Goal: Task Accomplishment & Management: Manage account settings

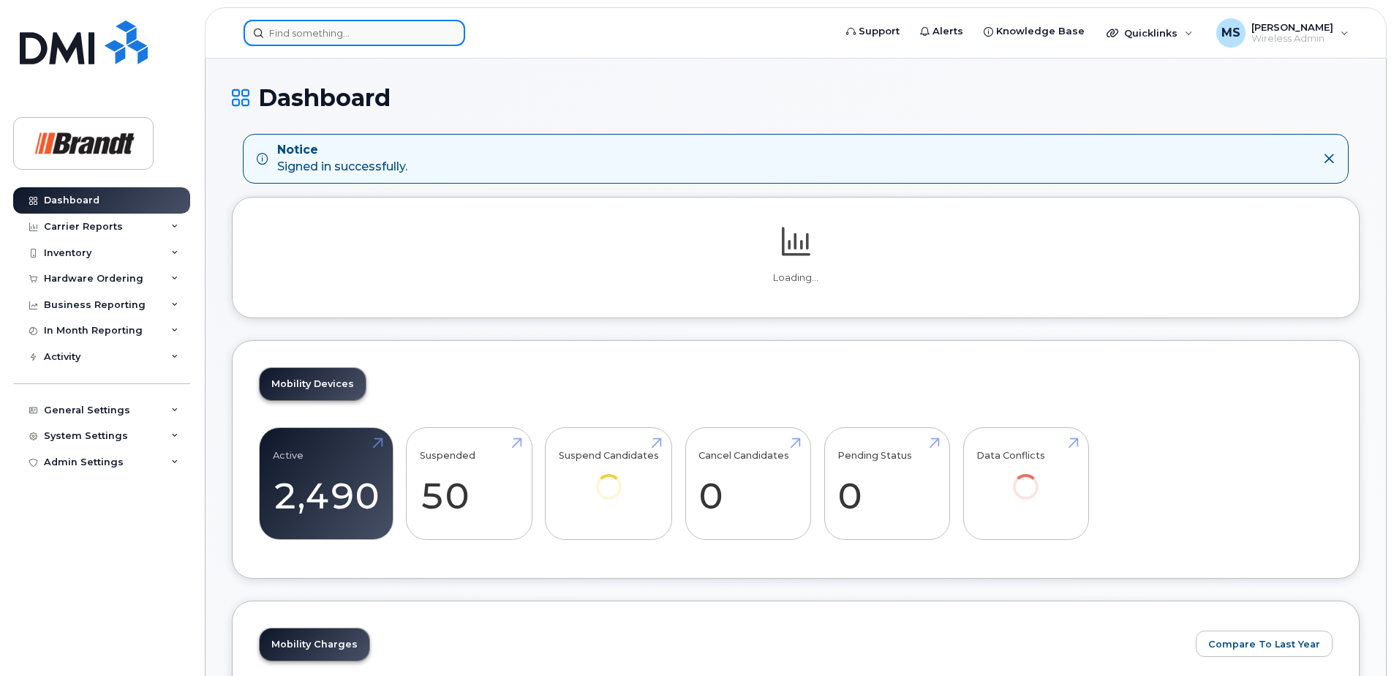
click at [338, 32] on input at bounding box center [355, 33] width 222 height 26
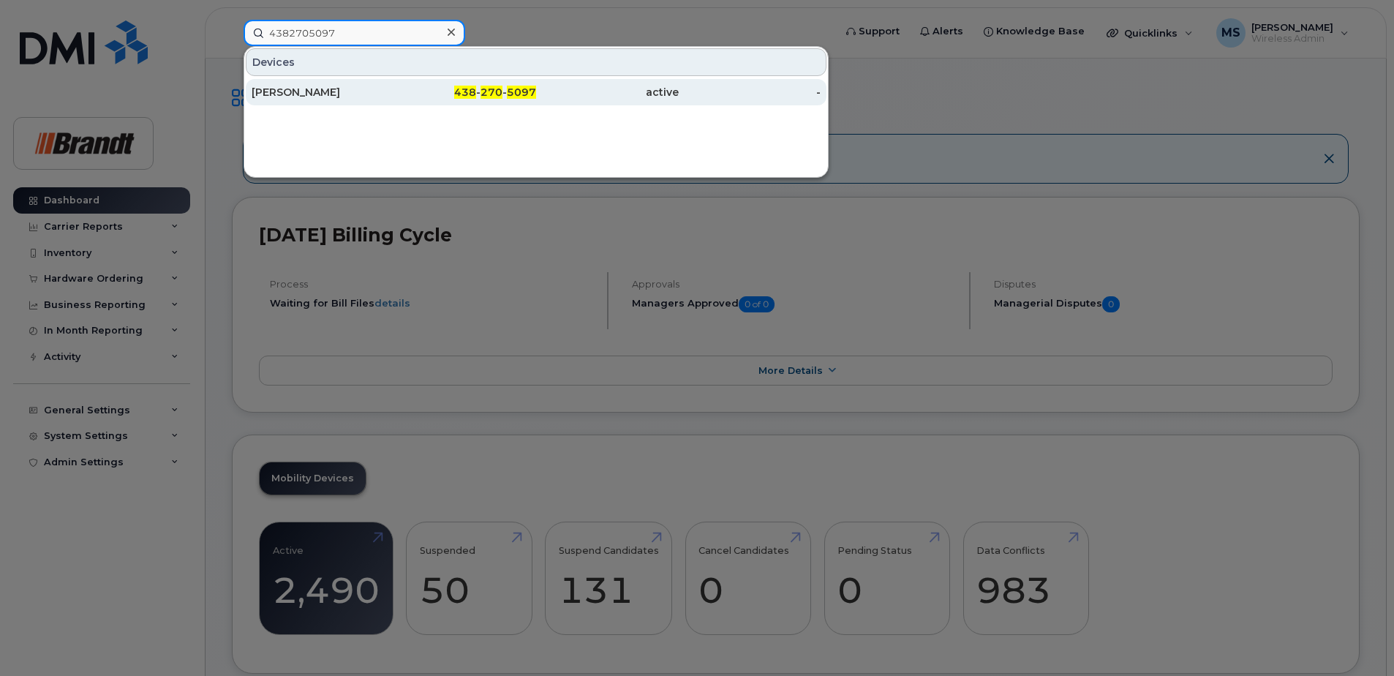
type input "4382705097"
drag, startPoint x: 417, startPoint y: 90, endPoint x: 441, endPoint y: 109, distance: 30.7
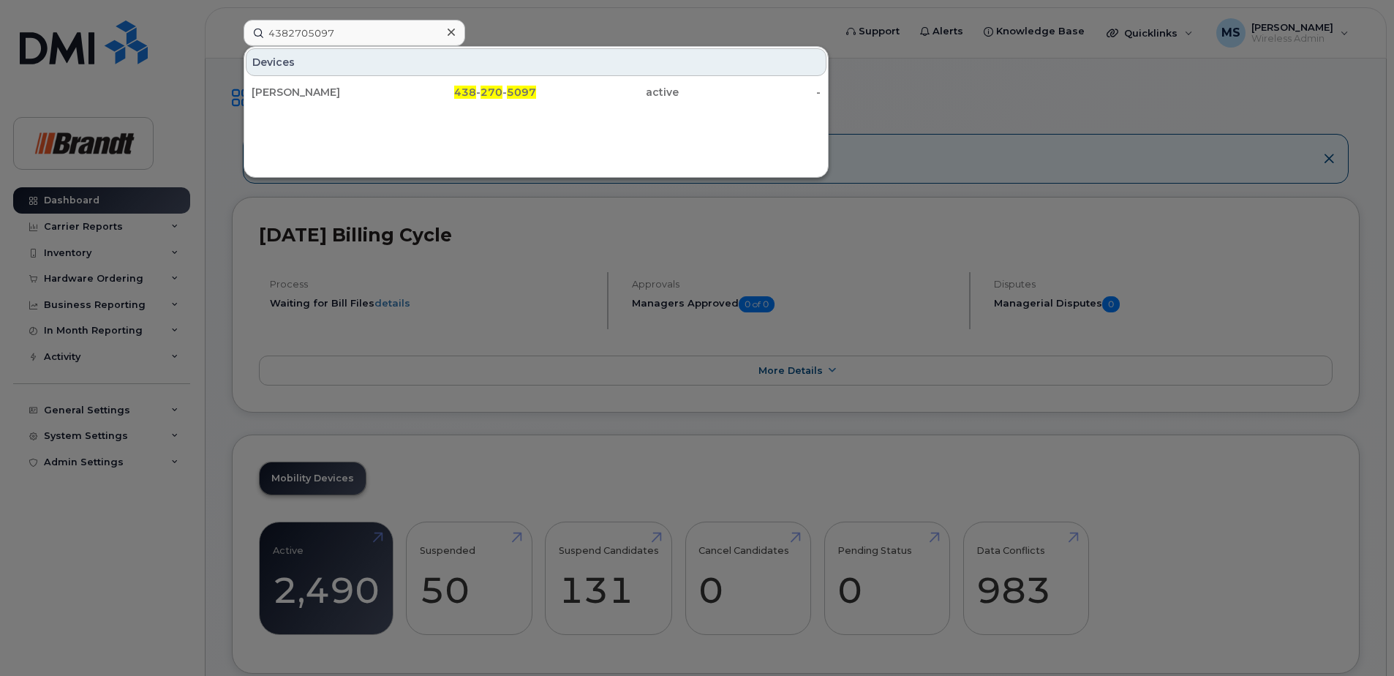
click at [418, 90] on div "438 - 270 - 5097" at bounding box center [465, 92] width 143 height 15
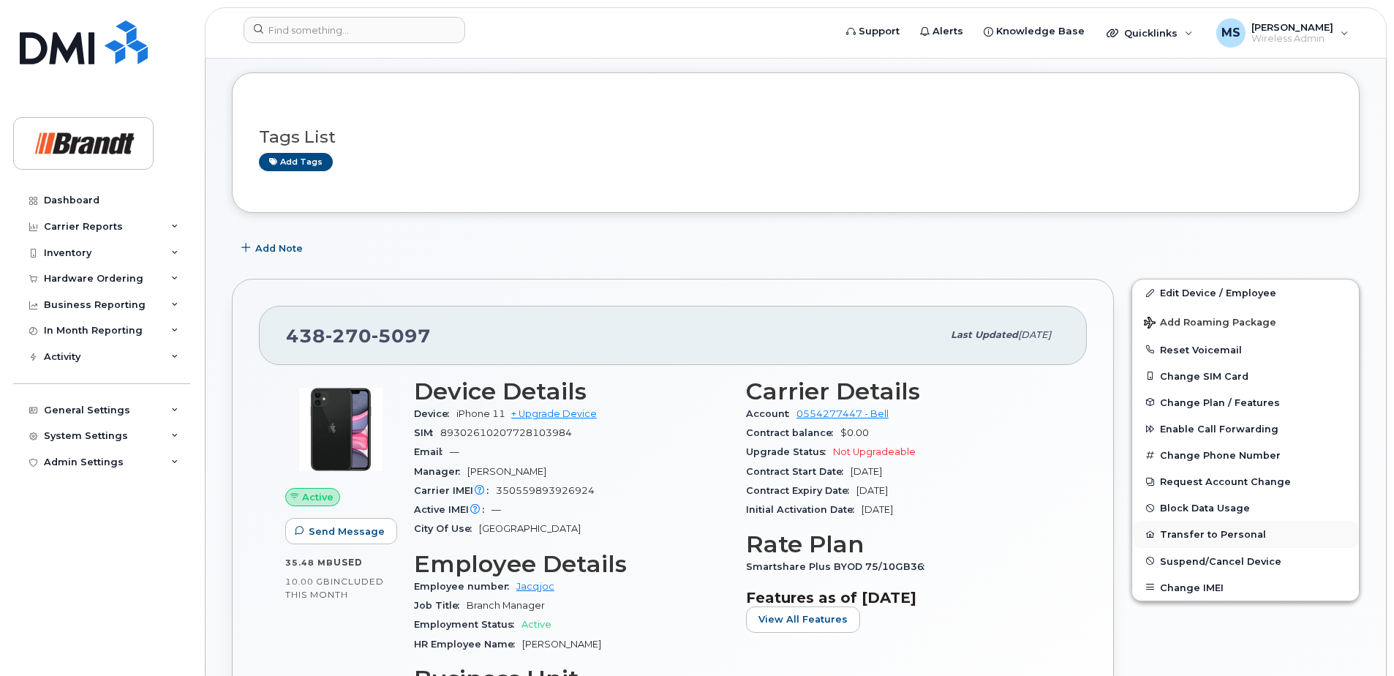
scroll to position [146, 0]
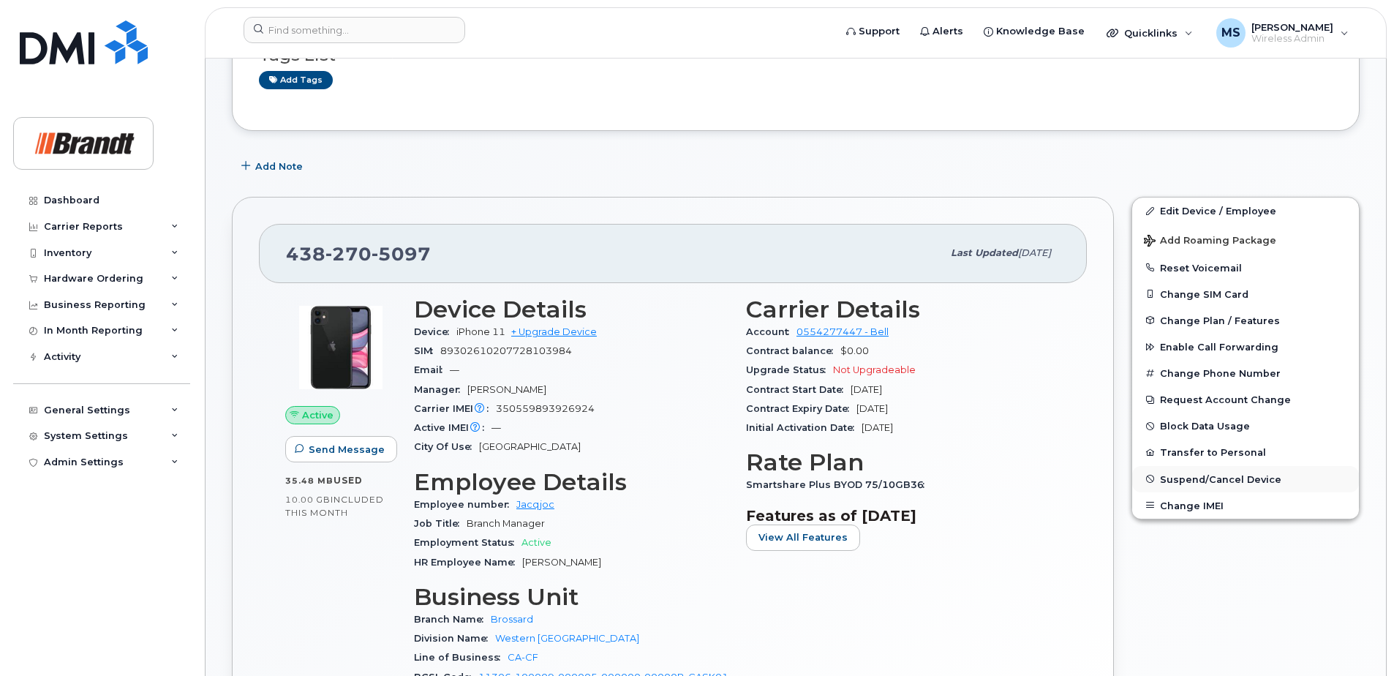
click at [1191, 484] on button "Suspend/Cancel Device" at bounding box center [1245, 479] width 227 height 26
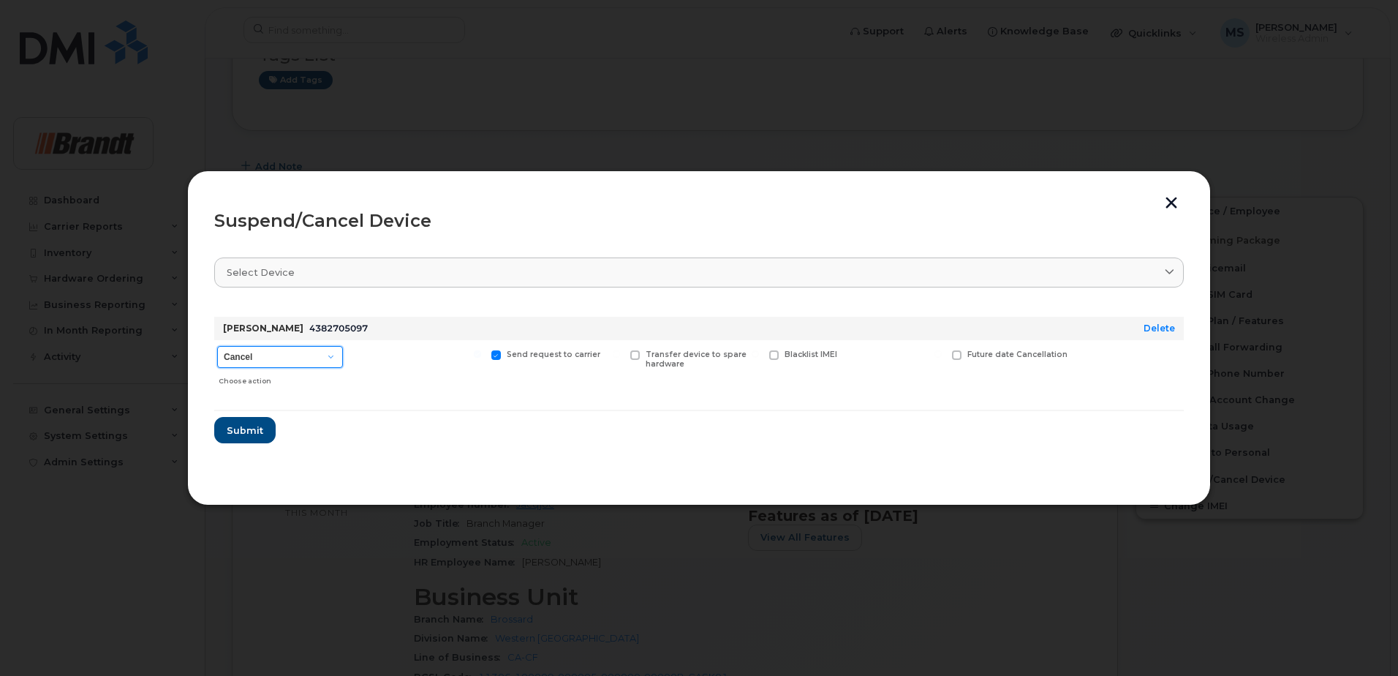
drag, startPoint x: 274, startPoint y: 361, endPoint x: 266, endPoint y: 369, distance: 11.4
click at [274, 361] on select "Cancel Suspend - Extend Suspension Suspend - Reduced Rate Suspend - Full Rate S…" at bounding box center [280, 357] width 126 height 22
select select "[object Object]"
click at [217, 346] on select "Cancel Suspend - Extend Suspension Suspend - Reduced Rate Suspend - Full Rate S…" at bounding box center [280, 357] width 126 height 22
click at [389, 355] on span "Available for new activations/redeployments" at bounding box center [423, 359] width 110 height 19
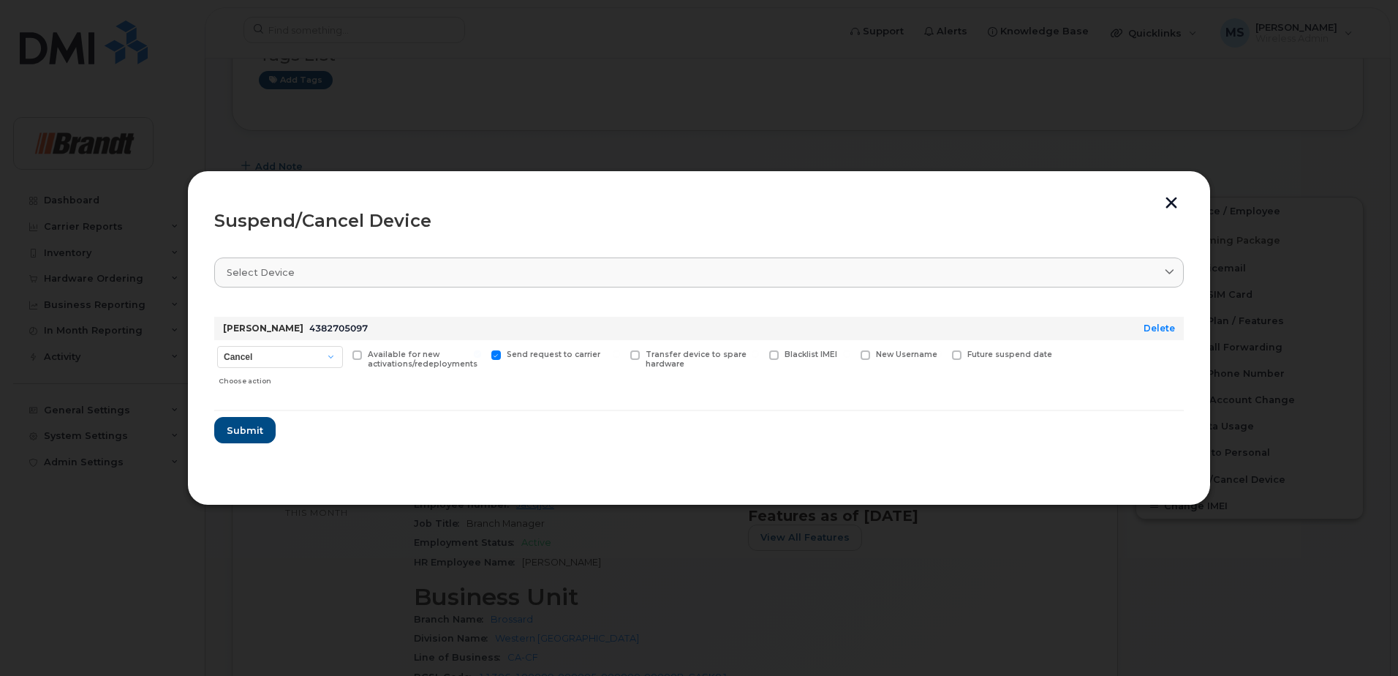
click at [342, 355] on input "Available for new activations/redeployments" at bounding box center [338, 353] width 7 height 7
checkbox input "true"
click at [253, 422] on button "Submit" at bounding box center [244, 430] width 60 height 26
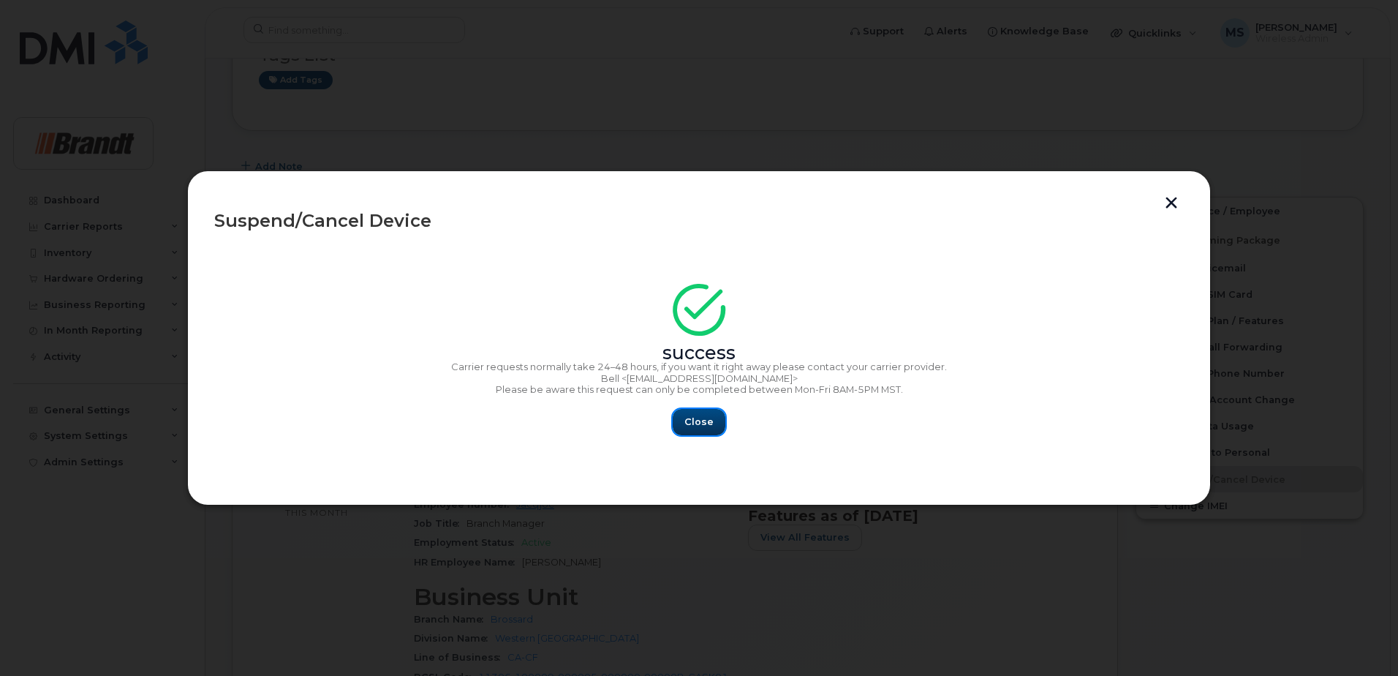
click at [684, 418] on button "Close" at bounding box center [699, 422] width 53 height 26
